Goal: Communication & Community: Answer question/provide support

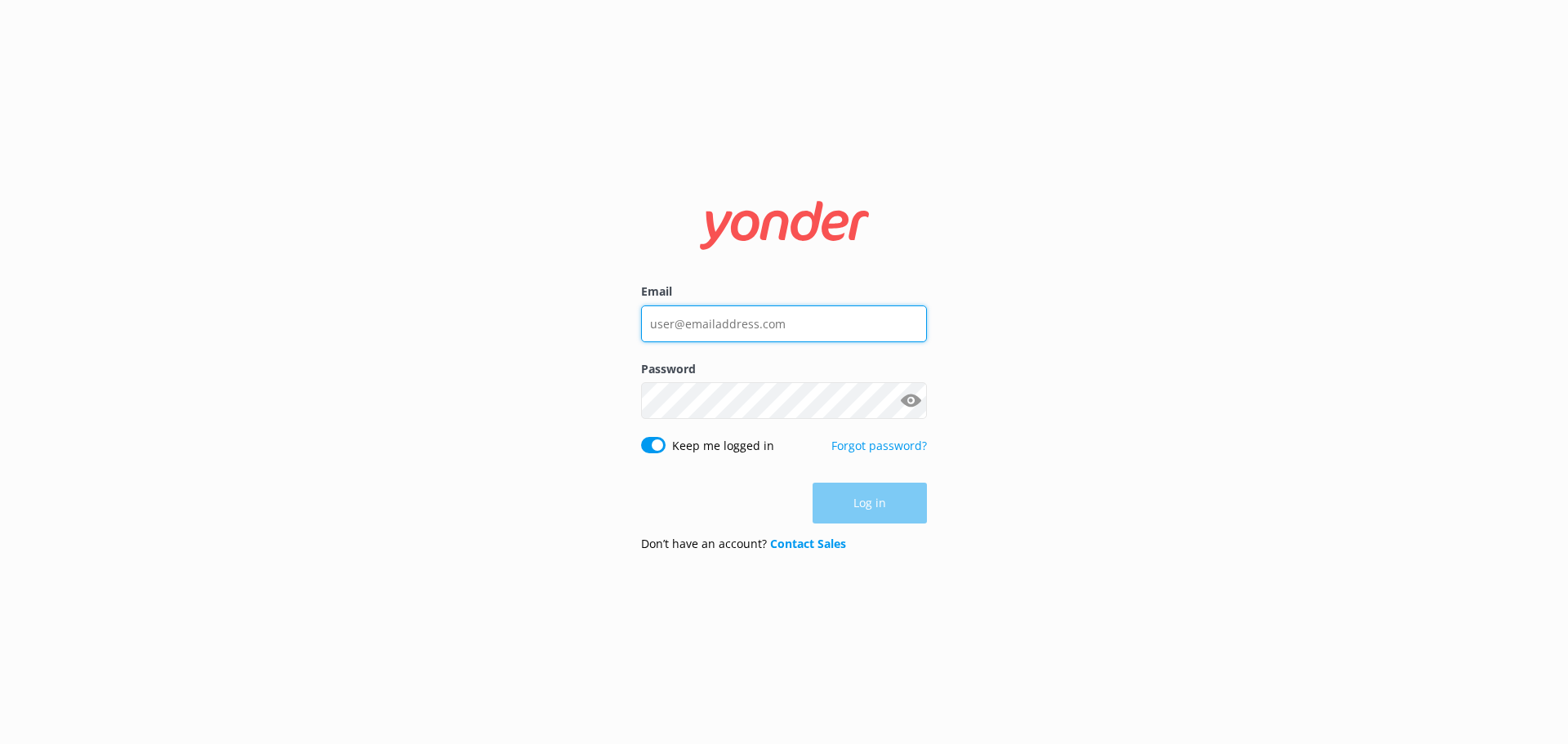
type input "[EMAIL_ADDRESS][DOMAIN_NAME]"
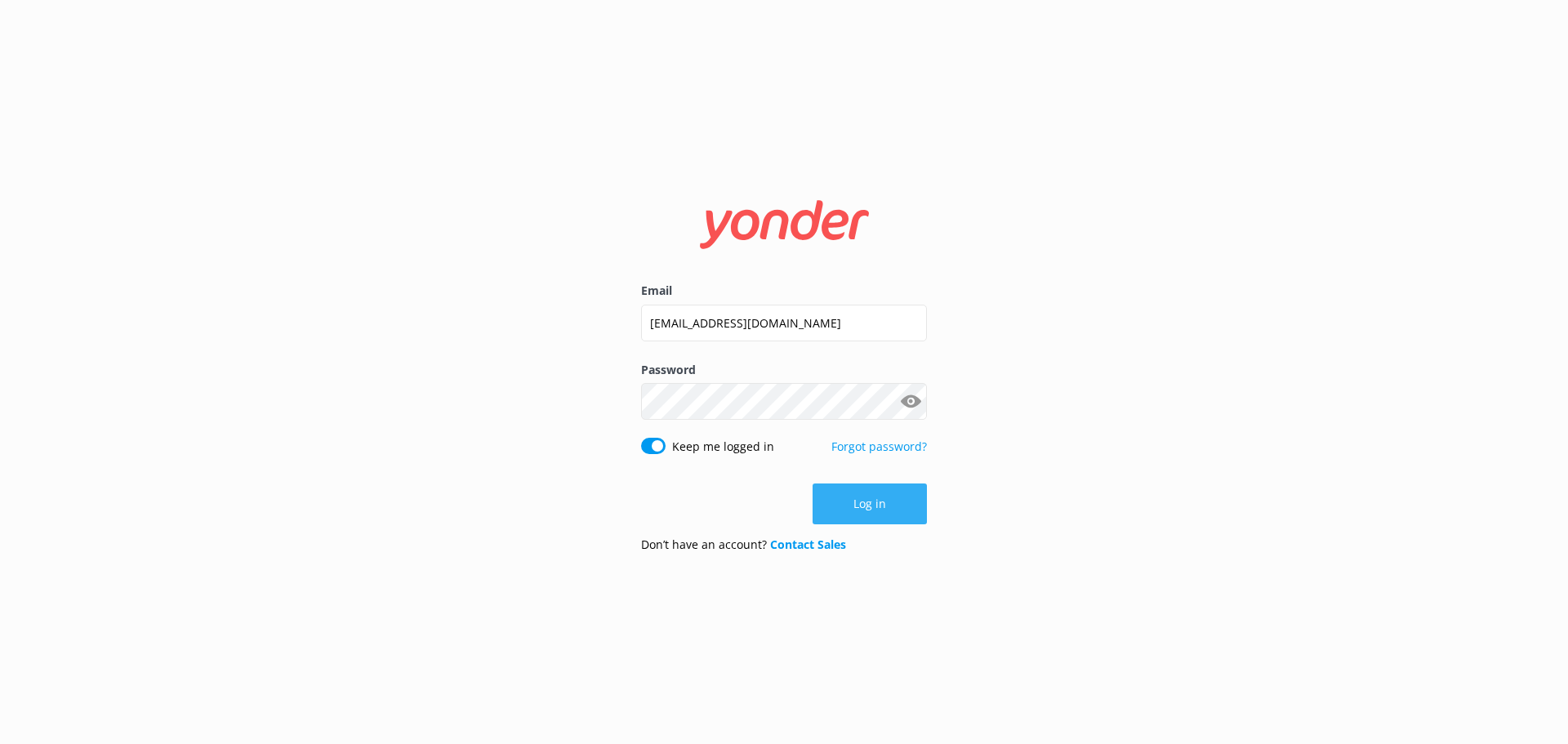
click at [828, 497] on button "Log in" at bounding box center [870, 504] width 115 height 41
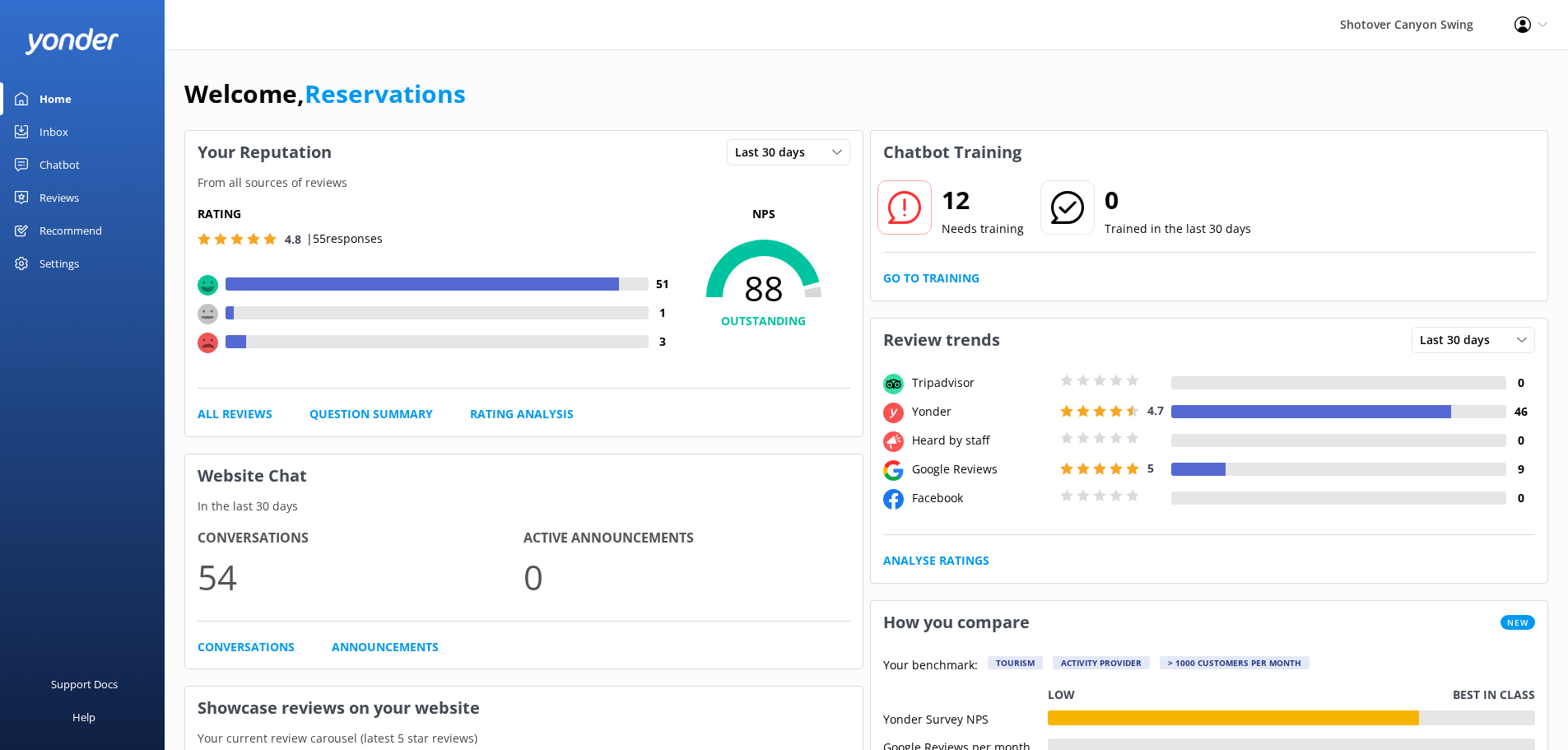
click at [77, 140] on link "Inbox" at bounding box center [82, 132] width 165 height 33
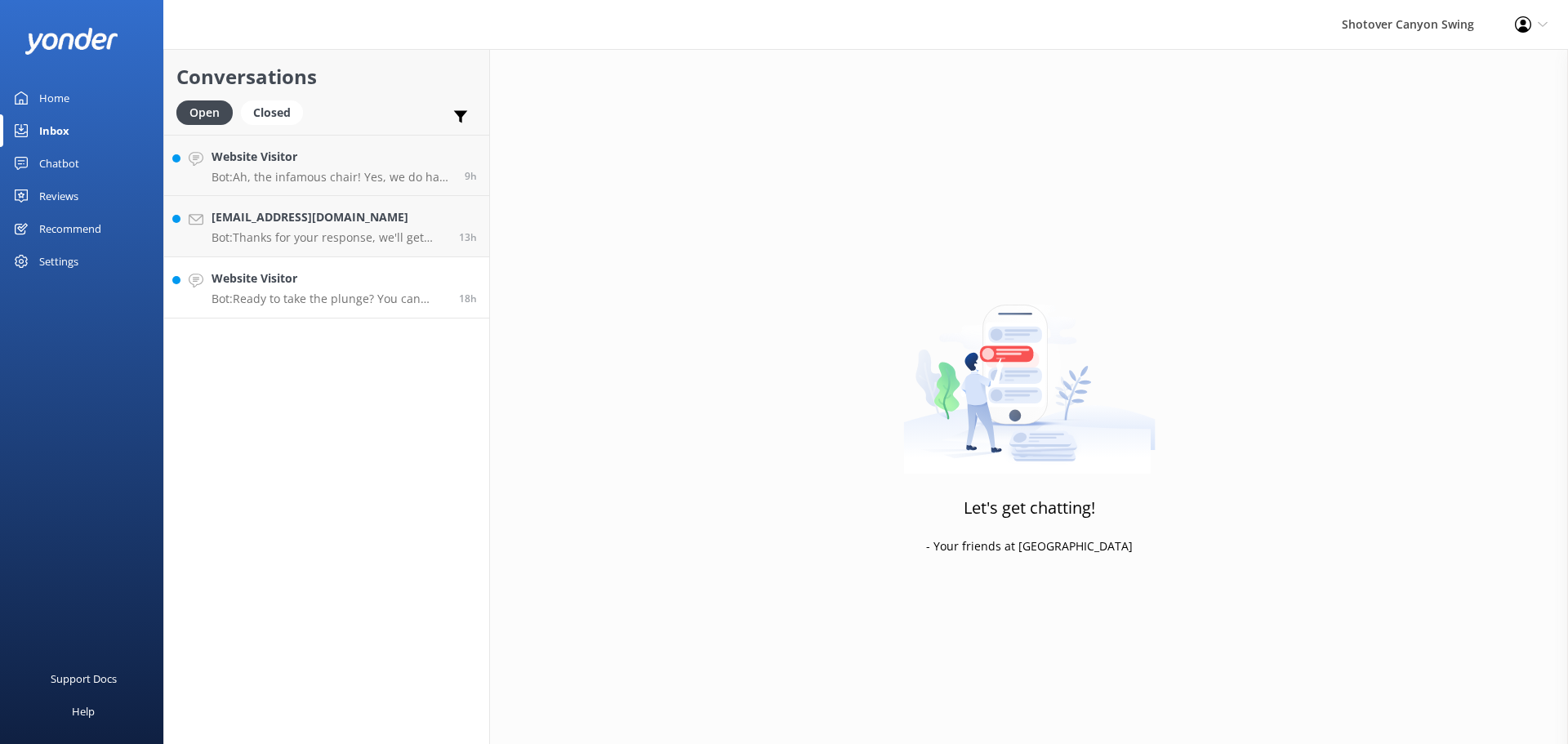
click at [253, 279] on h4 "Website Visitor" at bounding box center [330, 278] width 235 height 18
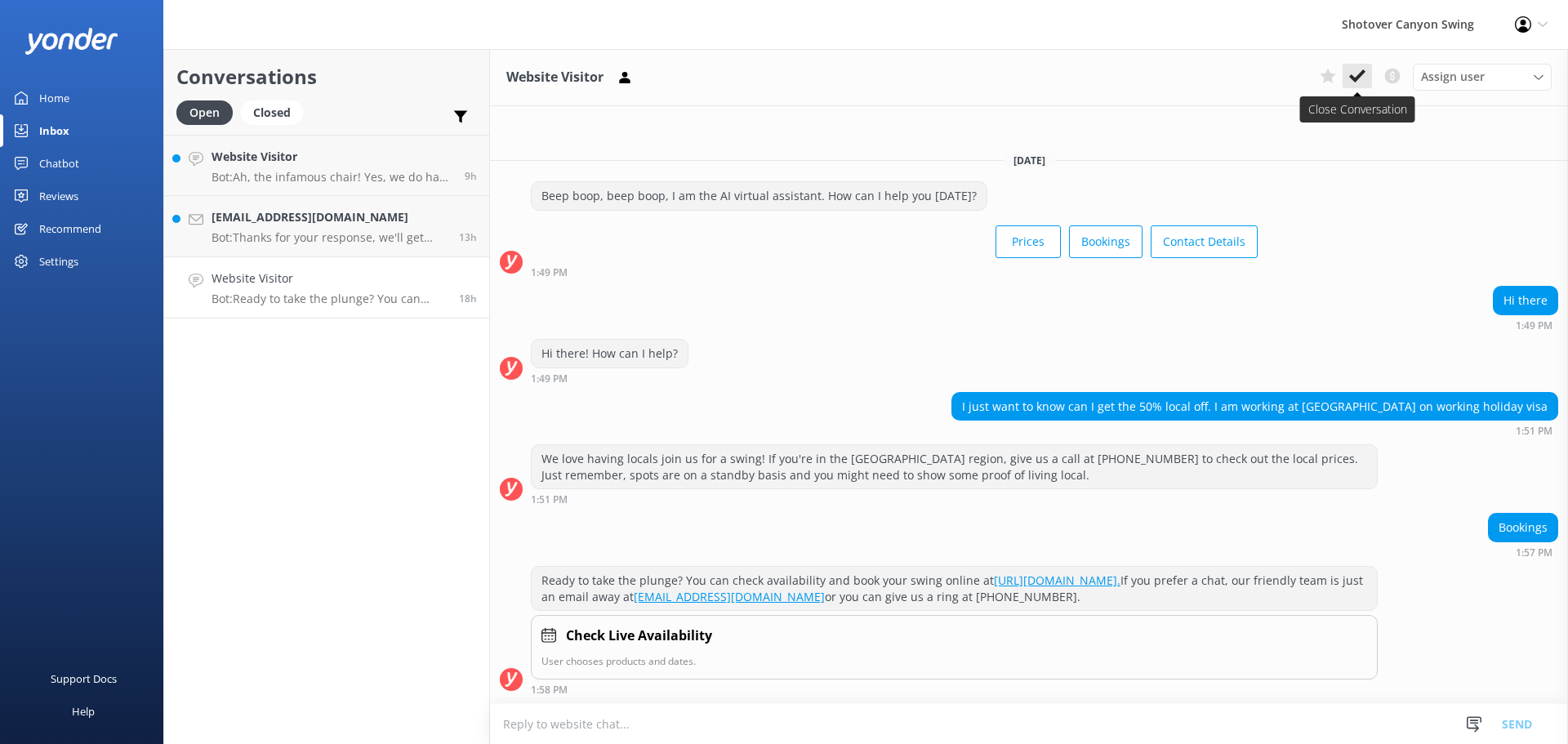
click at [1351, 74] on icon at bounding box center [1356, 76] width 17 height 17
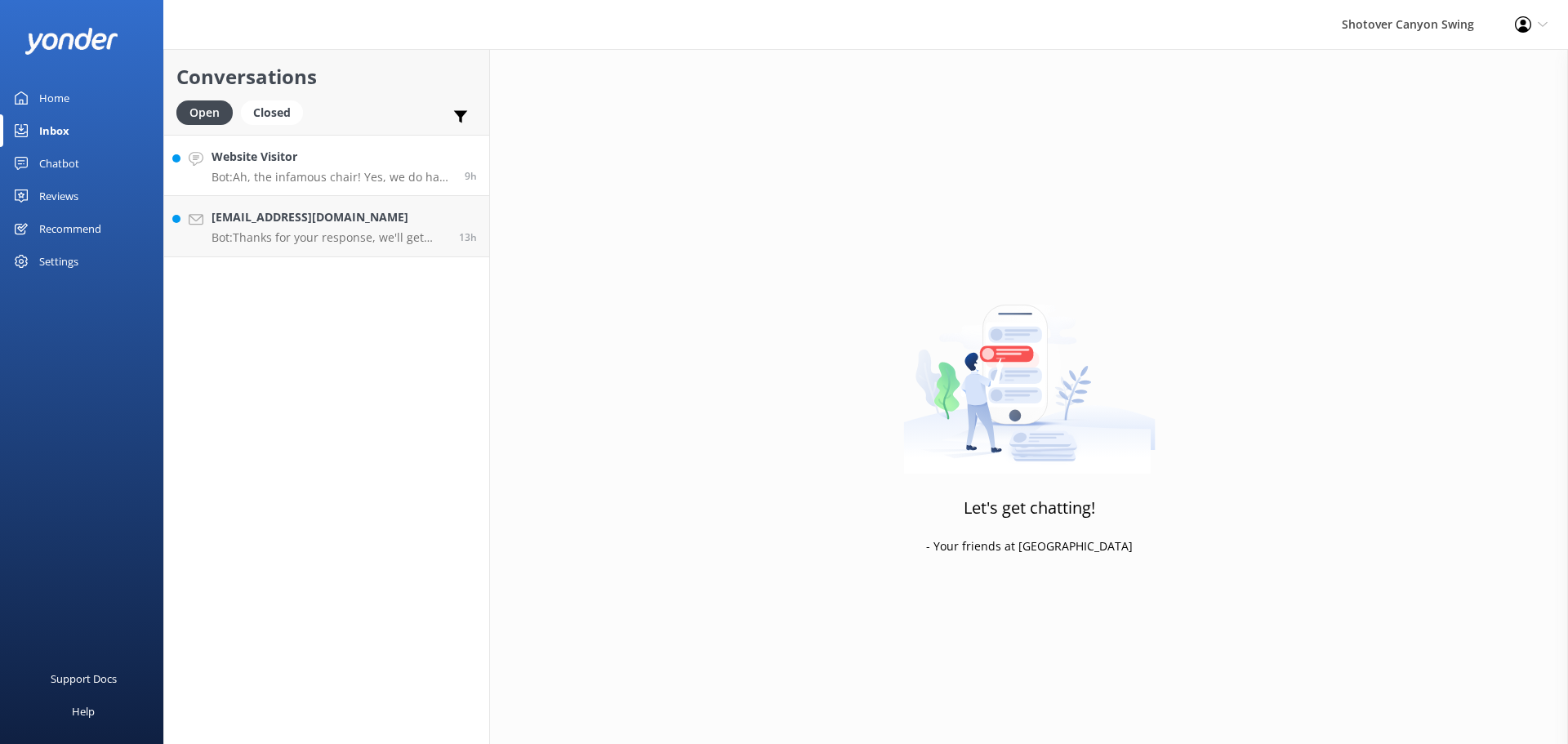
click at [383, 181] on p "Bot: Ah, the infamous chair! Yes, we do have a chair option for the Canyon Swin…" at bounding box center [332, 177] width 241 height 15
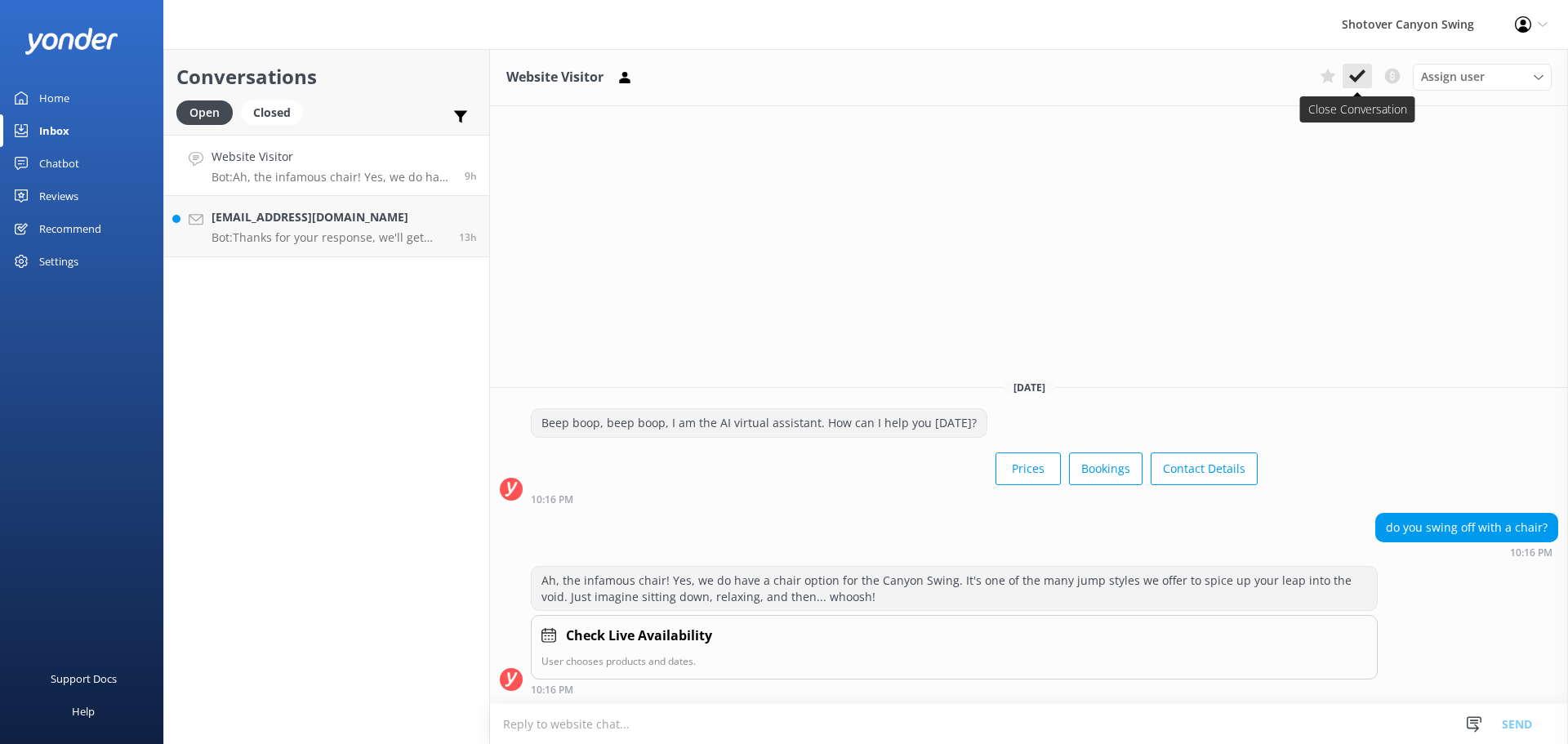
click at [1353, 72] on icon at bounding box center [1356, 76] width 17 height 17
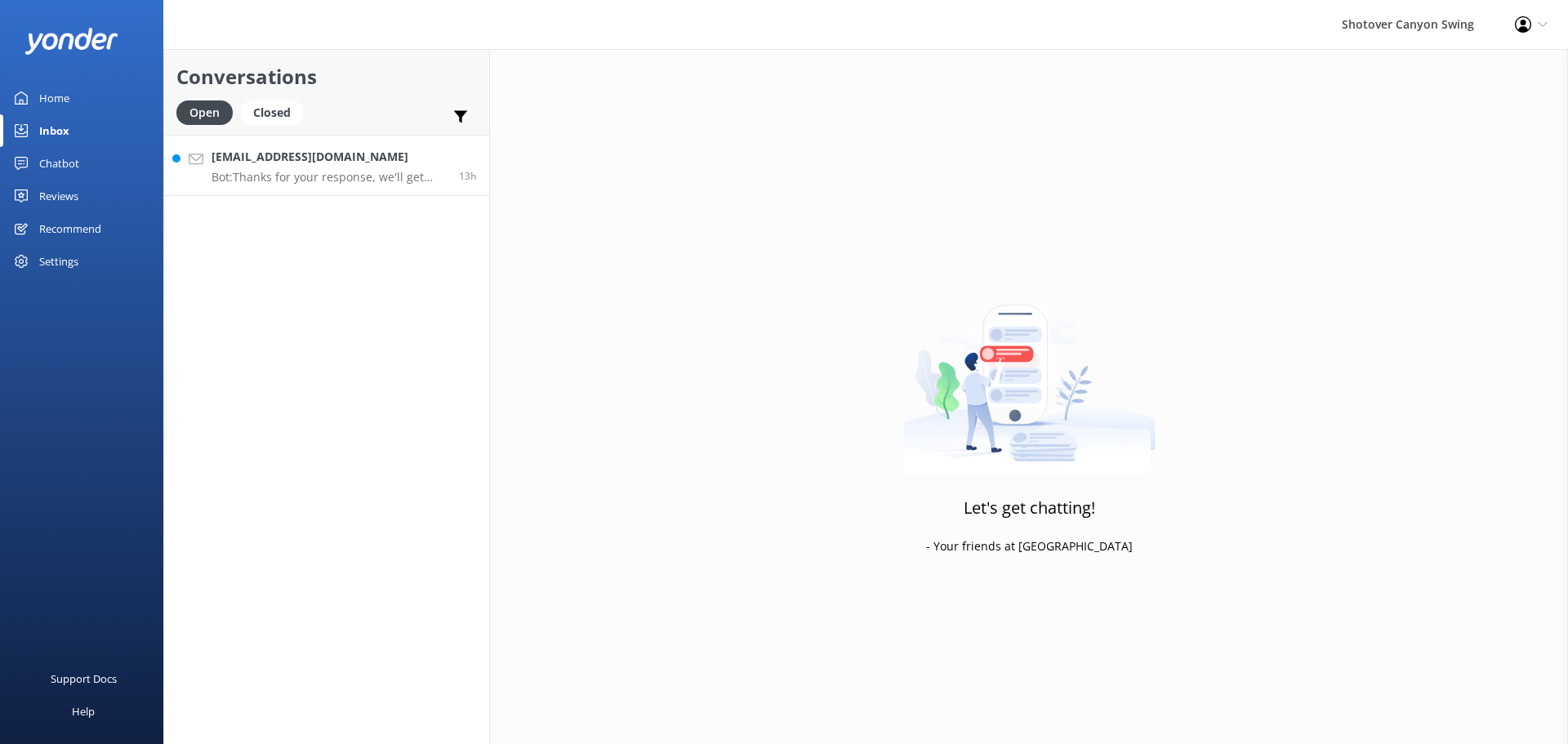
click at [368, 165] on h4 "[EMAIL_ADDRESS][DOMAIN_NAME]" at bounding box center [330, 157] width 235 height 18
